Goal: Communication & Community: Connect with others

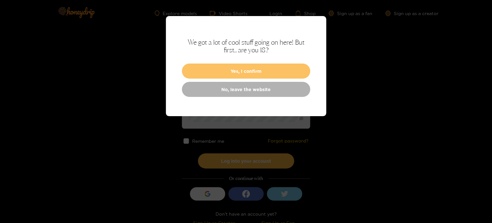
type input "**********"
click at [225, 71] on button "Yes, I confirm" at bounding box center [246, 70] width 128 height 15
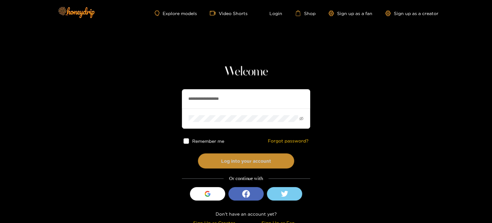
click at [216, 160] on button "Log into your account" at bounding box center [246, 160] width 96 height 15
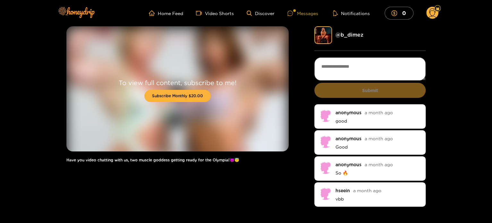
click at [308, 12] on div "Messages" at bounding box center [302, 13] width 31 height 7
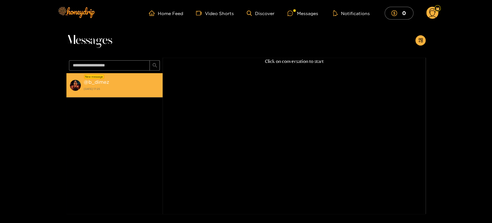
click at [118, 89] on strong "3 October 2025 17:25" at bounding box center [122, 89] width 76 height 6
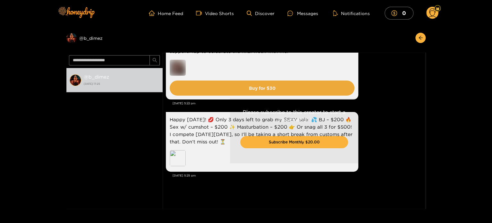
drag, startPoint x: 425, startPoint y: 182, endPoint x: 424, endPoint y: 156, distance: 25.4
click at [424, 156] on div "Please subscribe to this creator to start a conversation! Subscribe Monthly $20…" at bounding box center [294, 131] width 263 height 156
